Goal: Transaction & Acquisition: Purchase product/service

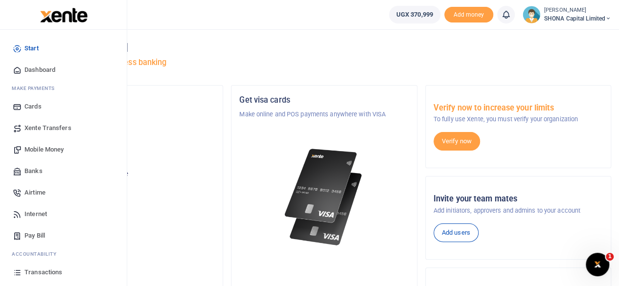
click at [42, 145] on span "Mobile Money" at bounding box center [43, 150] width 39 height 10
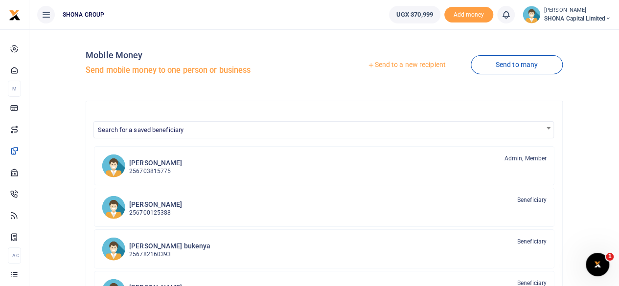
click at [383, 64] on link "Send to a new recipient" at bounding box center [406, 65] width 128 height 18
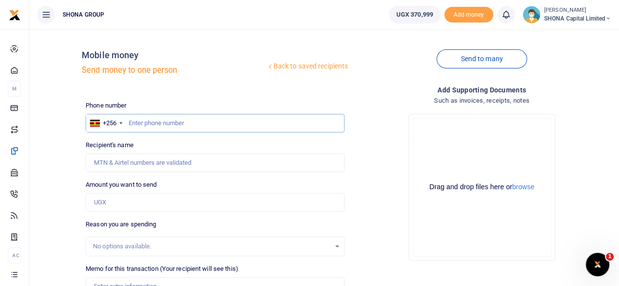
click at [146, 124] on input "text" at bounding box center [215, 123] width 259 height 19
click at [143, 124] on input "text" at bounding box center [215, 123] width 259 height 19
type input "o"
type input "077677549"
click at [205, 161] on input "Recipient's name" at bounding box center [215, 163] width 259 height 19
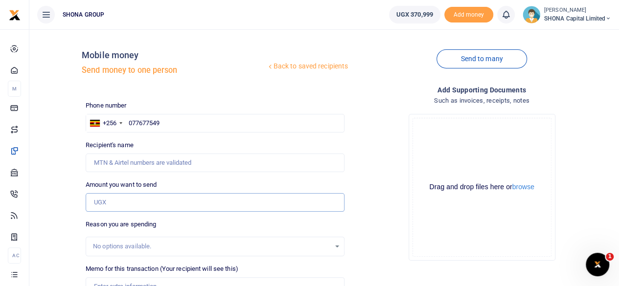
click at [243, 201] on input "Amount you want to send" at bounding box center [215, 202] width 259 height 19
click at [125, 206] on input "Amount you want to send" at bounding box center [215, 202] width 259 height 19
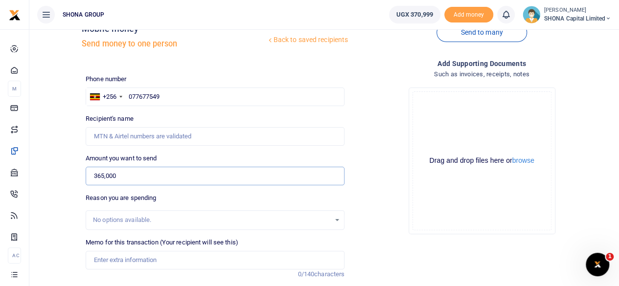
scroll to position [49, 0]
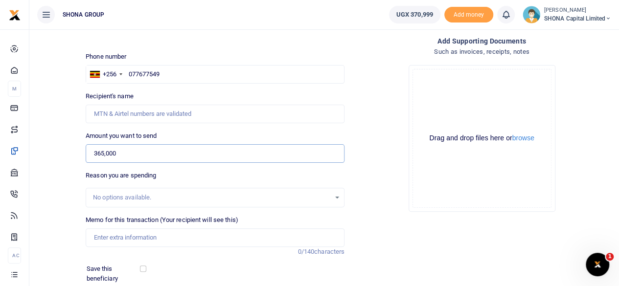
type input "365,000"
drag, startPoint x: 167, startPoint y: 70, endPoint x: 120, endPoint y: 69, distance: 47.0
click at [120, 69] on div "+256 Uganda +256 077677549" at bounding box center [215, 74] width 259 height 19
type input "077677754"
type input "Frank Onzima"
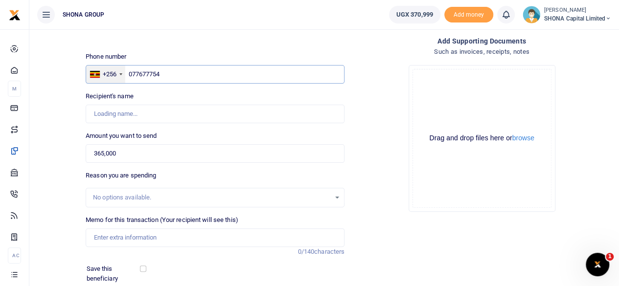
type input "0776777549"
type input "[PERSON_NAME]"
type input "0776777549"
click at [122, 194] on div "No options available." at bounding box center [211, 198] width 237 height 10
click at [133, 194] on div "No options available." at bounding box center [211, 198] width 237 height 10
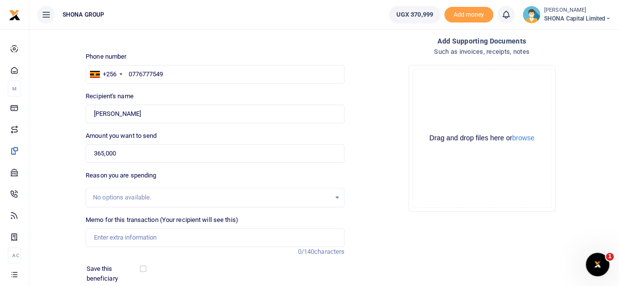
click at [121, 196] on div "No options available." at bounding box center [211, 198] width 237 height 10
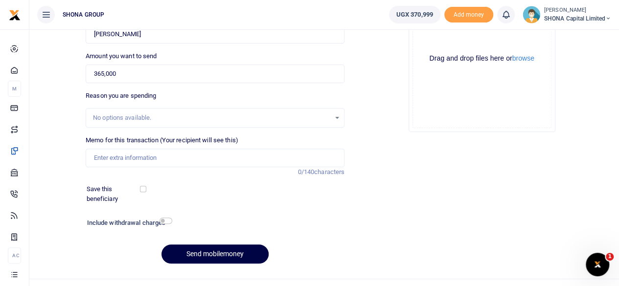
scroll to position [146, 0]
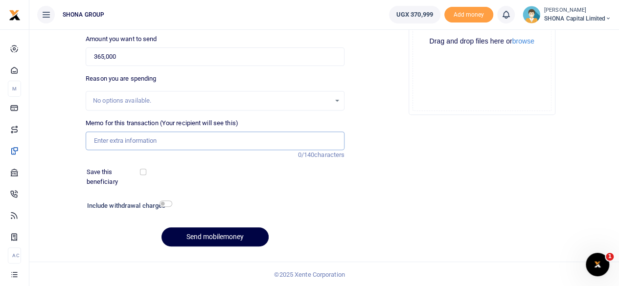
click at [121, 137] on input "Memo for this transaction (Your recipient will see this)" at bounding box center [215, 141] width 259 height 19
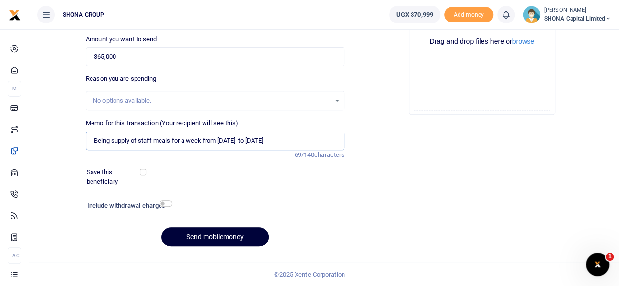
type input "Being supply of staff meals for a week from 11th to 16th August 2025"
click at [201, 234] on button "Send mobilemoney" at bounding box center [214, 236] width 107 height 19
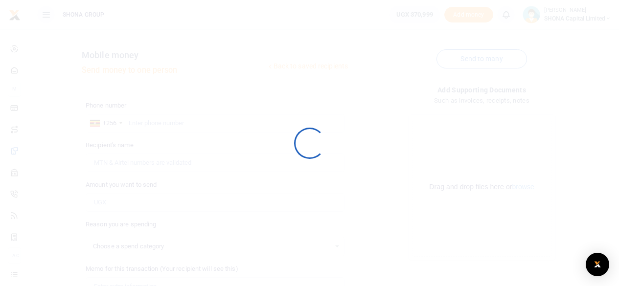
select select
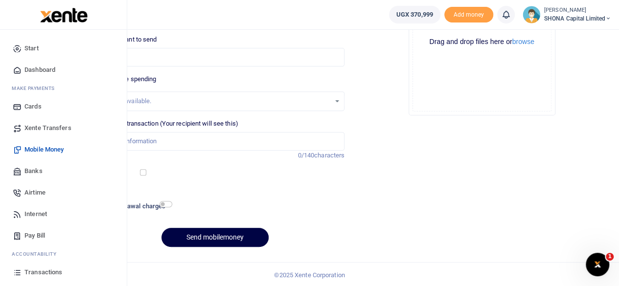
click at [56, 126] on span "Xente Transfers" at bounding box center [47, 128] width 47 height 10
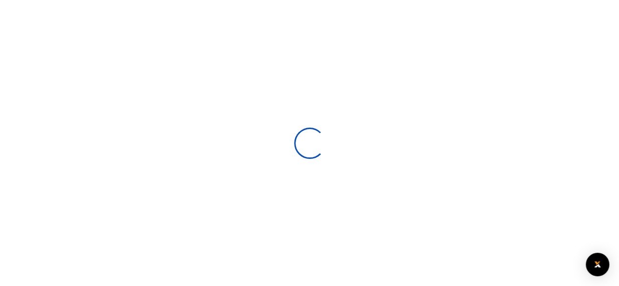
select select
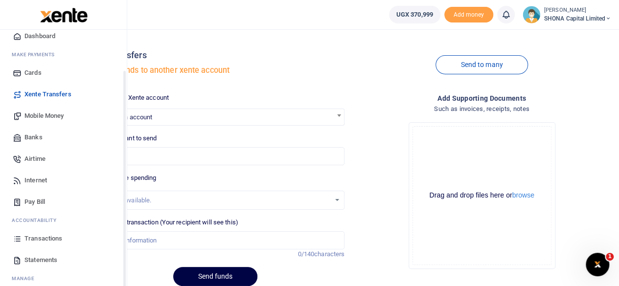
scroll to position [49, 0]
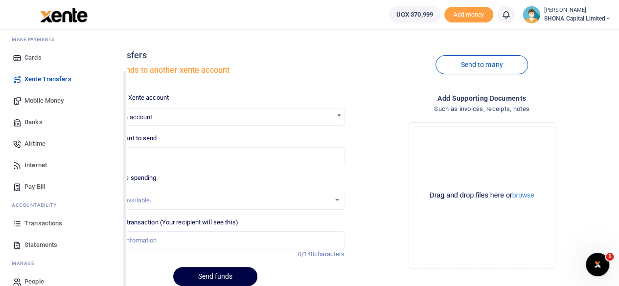
click at [42, 221] on span "Transactions" at bounding box center [43, 224] width 38 height 10
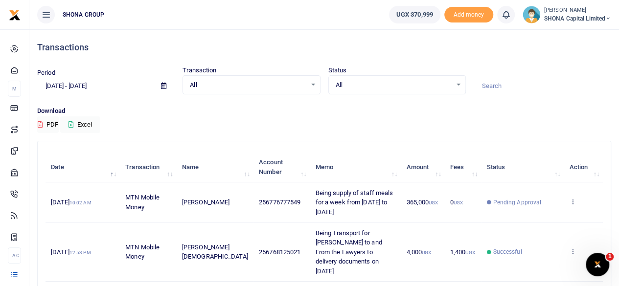
click at [163, 85] on icon at bounding box center [163, 86] width 5 height 6
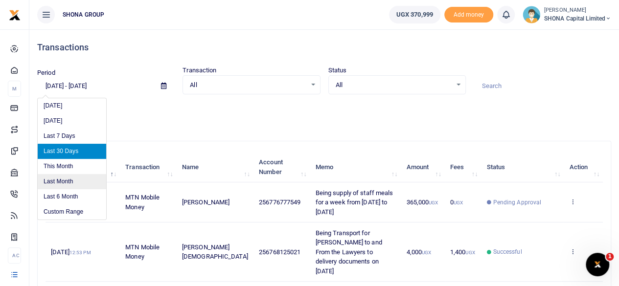
click at [71, 179] on li "Last Month" at bounding box center [72, 181] width 68 height 15
type input "[DATE] - [DATE]"
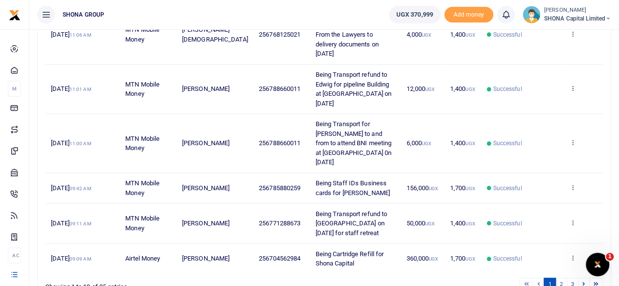
scroll to position [418, 0]
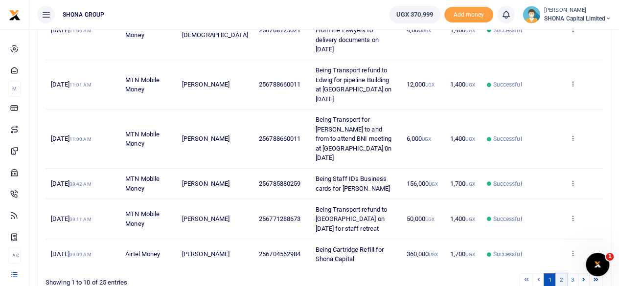
click at [564, 273] on link "2" at bounding box center [561, 279] width 12 height 13
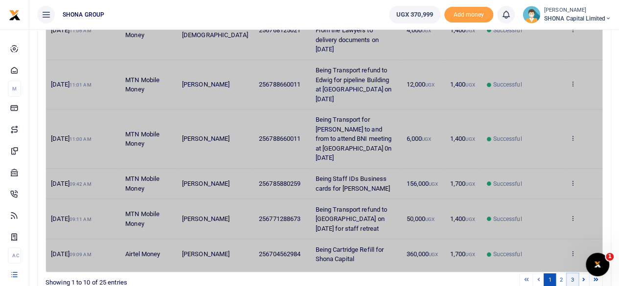
click at [575, 273] on link "3" at bounding box center [572, 279] width 12 height 13
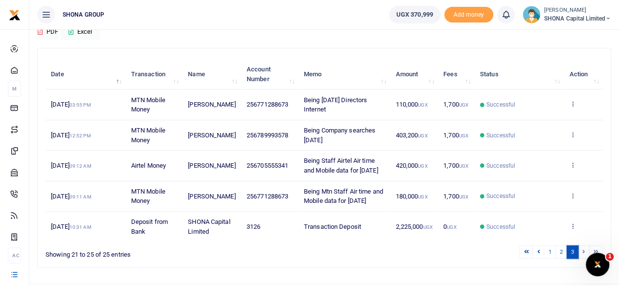
scroll to position [84, 0]
